Goal: Transaction & Acquisition: Purchase product/service

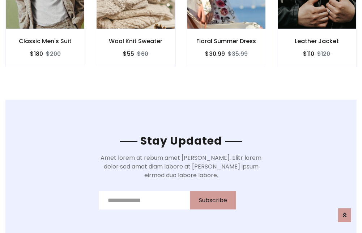
scroll to position [1090, 0]
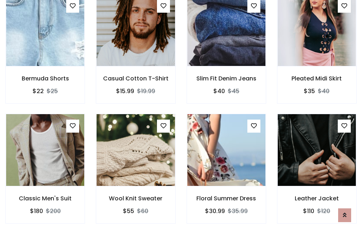
click at [181, 116] on div "Floral Summer Dress $30.99 $35.99" at bounding box center [226, 174] width 90 height 120
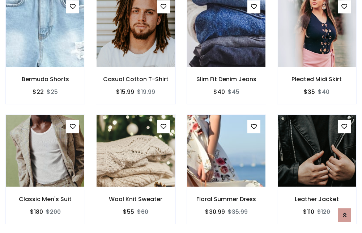
click at [181, 116] on div "Floral Summer Dress $30.99 $35.99" at bounding box center [226, 174] width 90 height 120
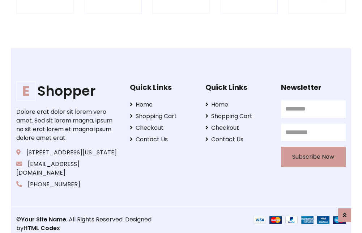
scroll to position [1377, 0]
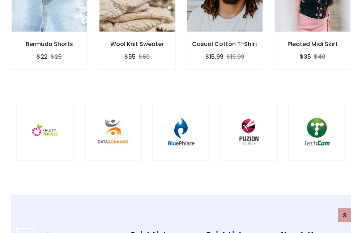
click at [181, 116] on img at bounding box center [180, 131] width 39 height 39
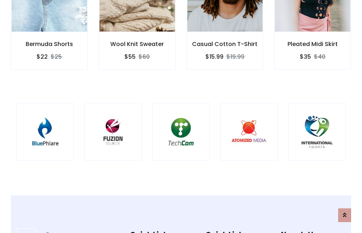
click at [181, 116] on img at bounding box center [180, 131] width 39 height 39
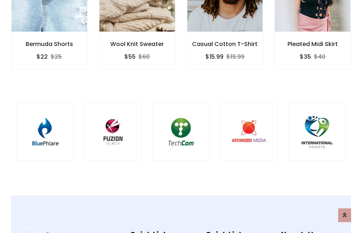
click at [181, 116] on img at bounding box center [180, 131] width 39 height 39
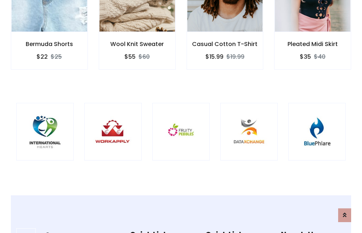
scroll to position [0, 0]
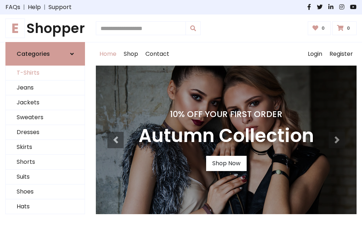
click at [45, 73] on link "T-Shirts" at bounding box center [45, 72] width 79 height 15
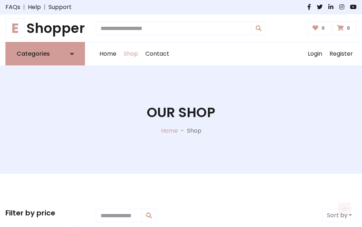
scroll to position [290, 0]
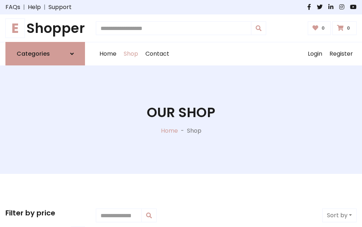
click at [45, 28] on h1 "E Shopper" at bounding box center [45, 28] width 80 height 16
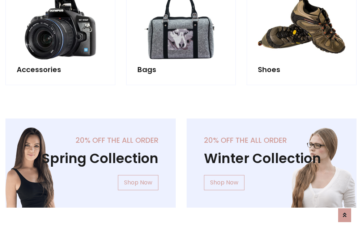
scroll to position [703, 0]
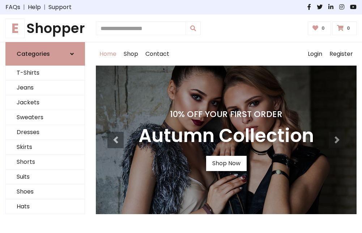
scroll to position [237, 0]
